Goal: Task Accomplishment & Management: Complete application form

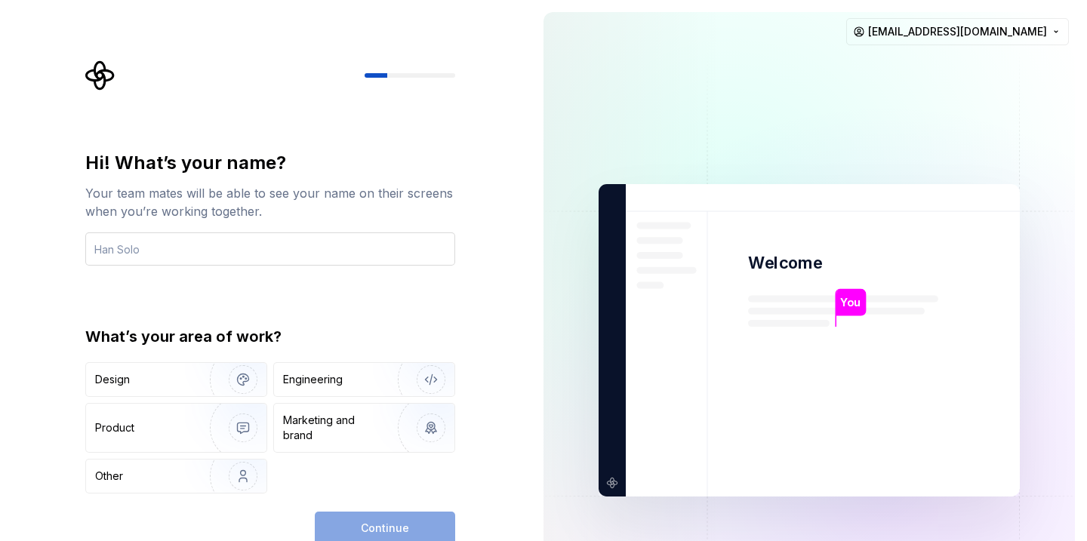
click at [165, 254] on input "text" at bounding box center [270, 249] width 370 height 33
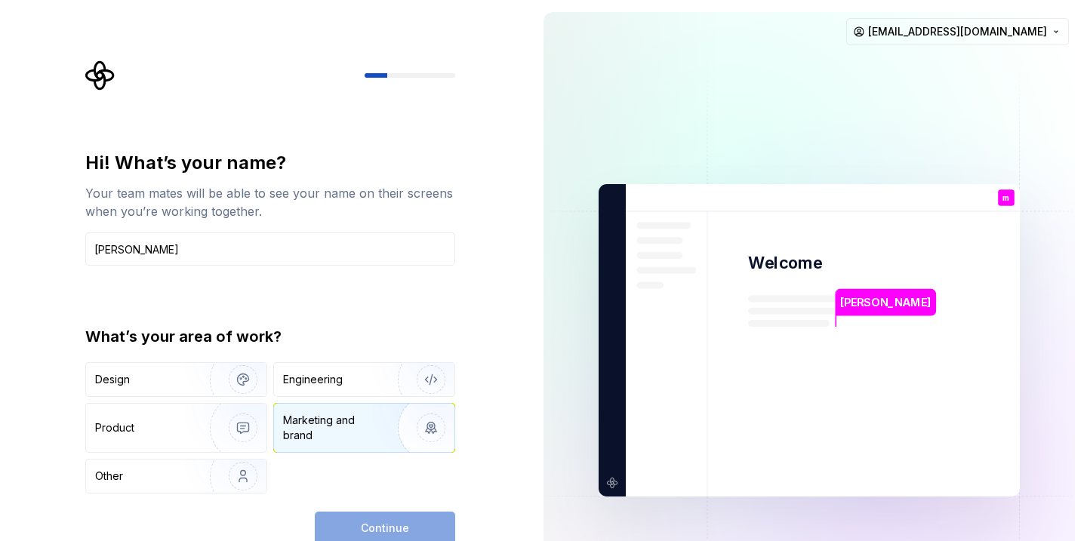
type input "[PERSON_NAME]"
click at [345, 420] on div "Marketing and brand" at bounding box center [334, 428] width 102 height 30
click at [404, 526] on span "Continue" at bounding box center [385, 528] width 48 height 15
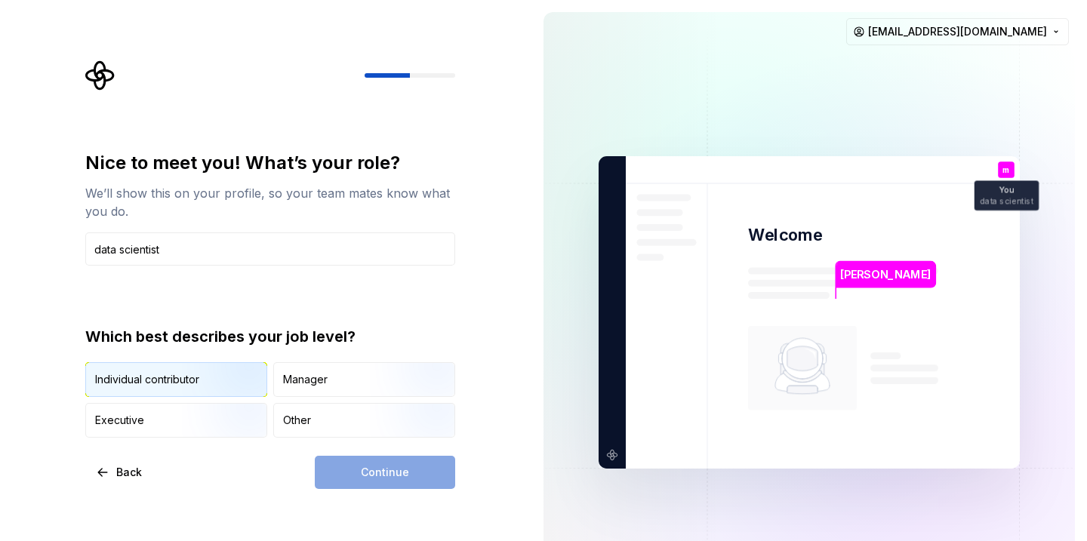
type input "data scientist"
click at [202, 381] on img "button" at bounding box center [230, 398] width 97 height 101
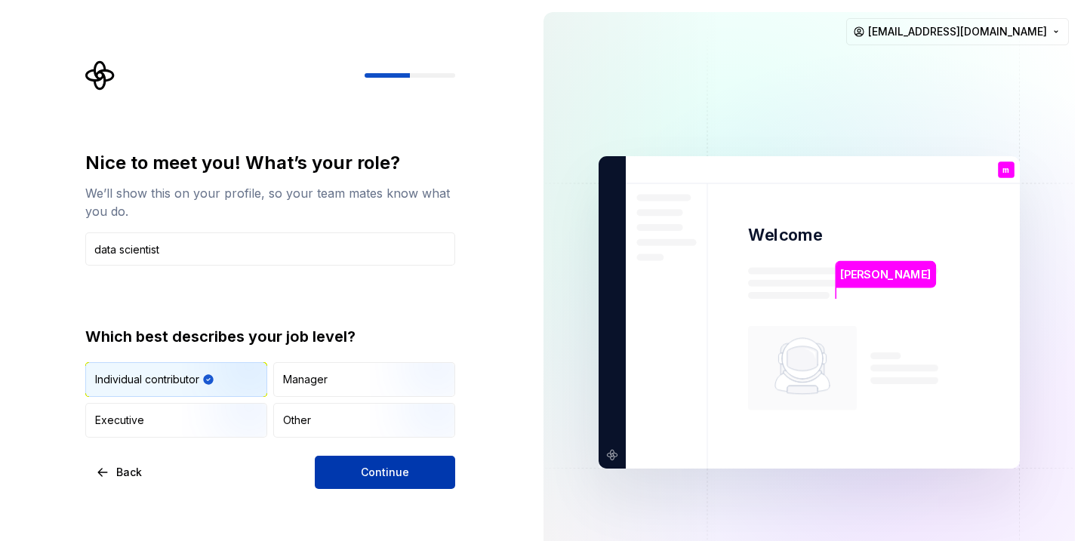
click at [399, 473] on span "Continue" at bounding box center [385, 472] width 48 height 15
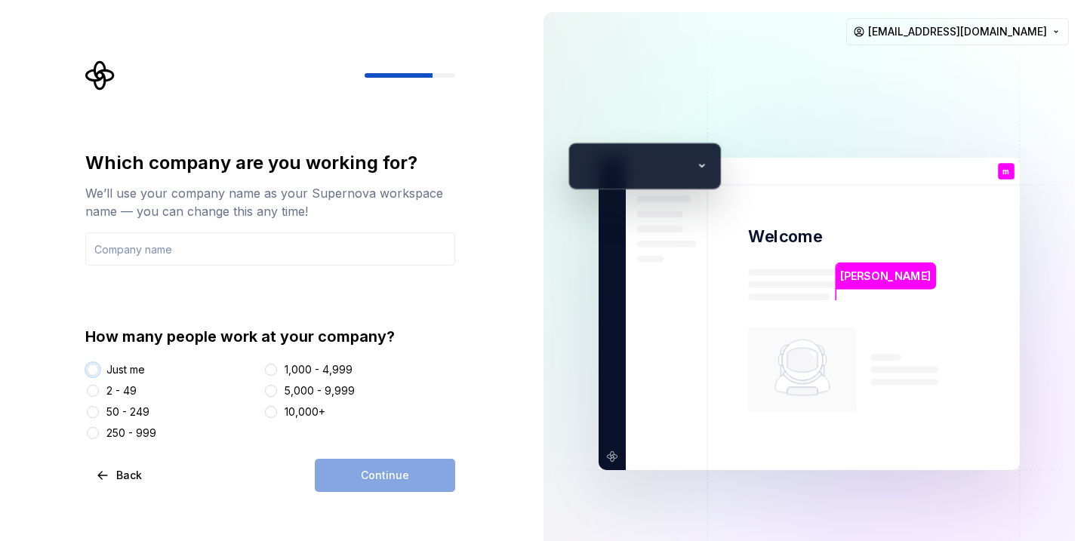
click at [94, 370] on button "Just me" at bounding box center [93, 370] width 12 height 12
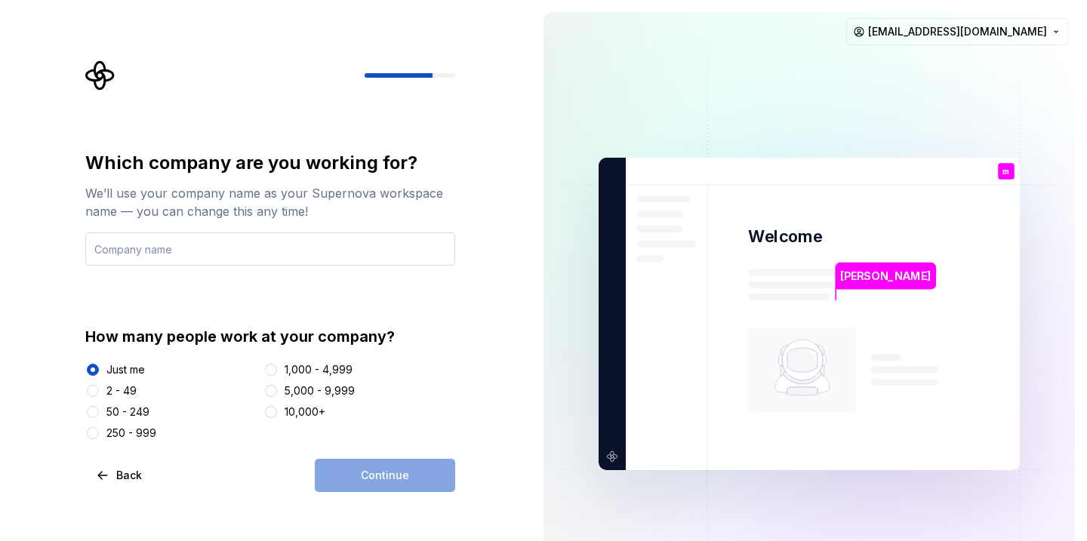
click at [203, 238] on input "text" at bounding box center [270, 249] width 370 height 33
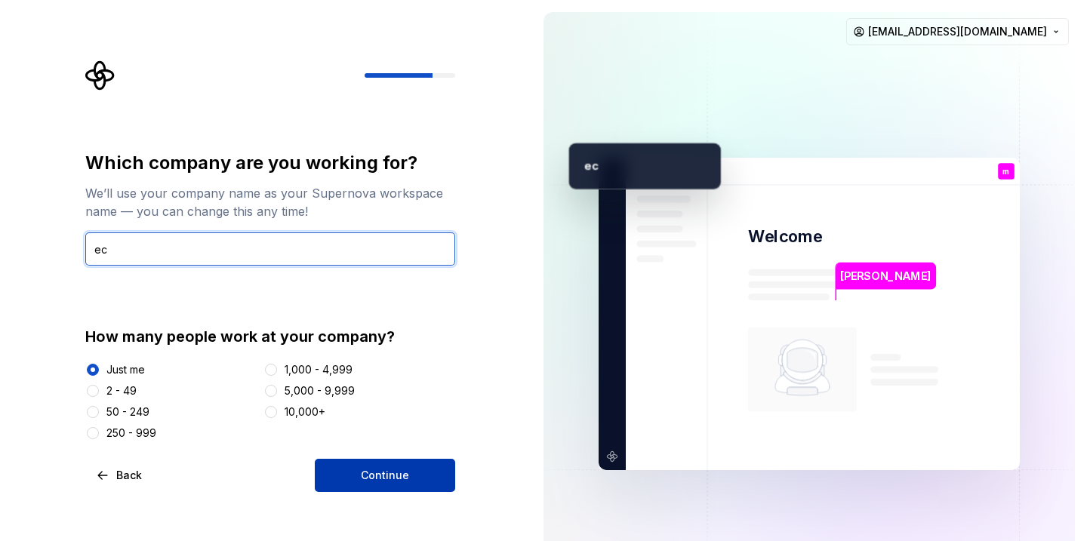
type input "e"
type input "algo soft"
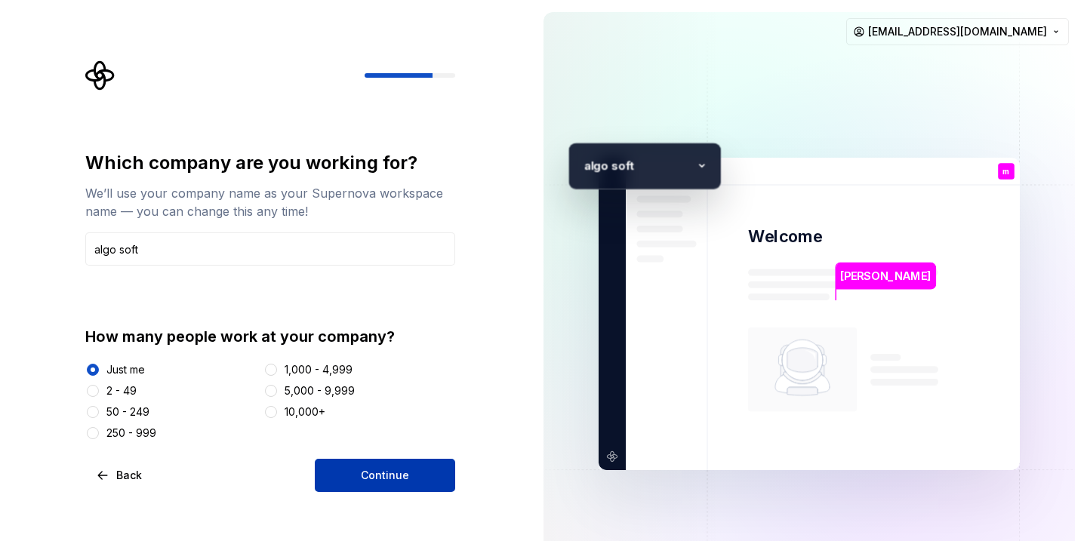
click at [408, 483] on span "Continue" at bounding box center [385, 475] width 48 height 15
